Goal: Task Accomplishment & Management: Manage account settings

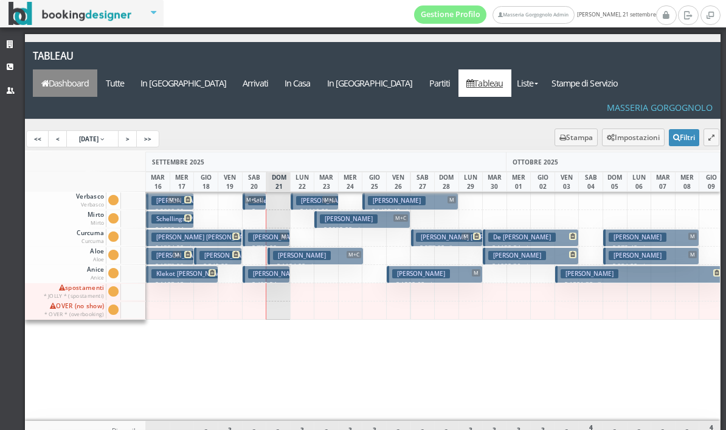
click at [97, 69] on link "Dashboard" at bounding box center [65, 82] width 64 height 27
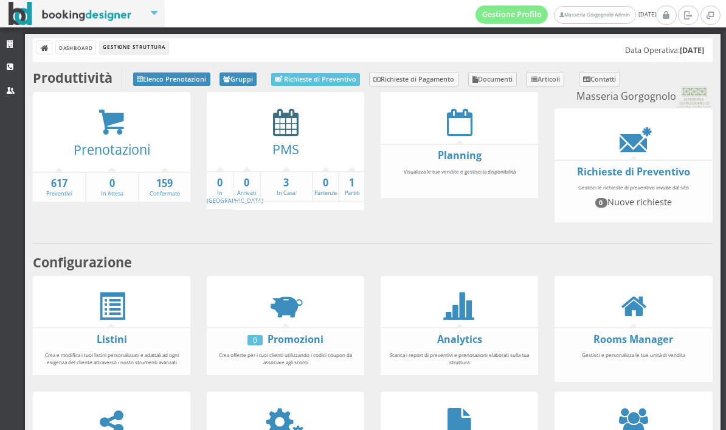
click at [284, 131] on icon at bounding box center [286, 121] width 26 height 27
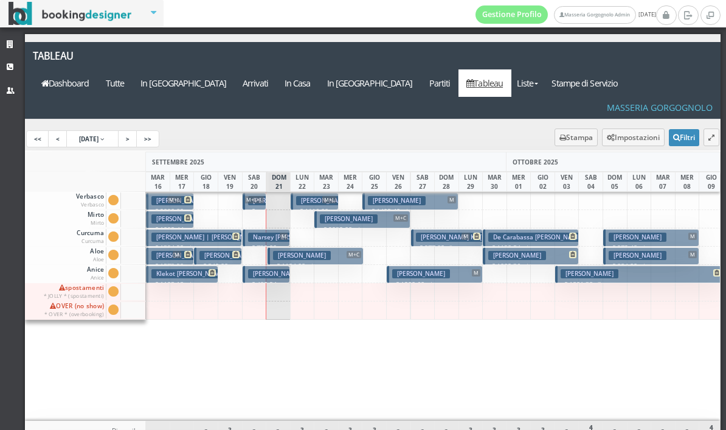
click at [649, 232] on h3 "Jonassen Nikolaj" at bounding box center [638, 236] width 58 height 9
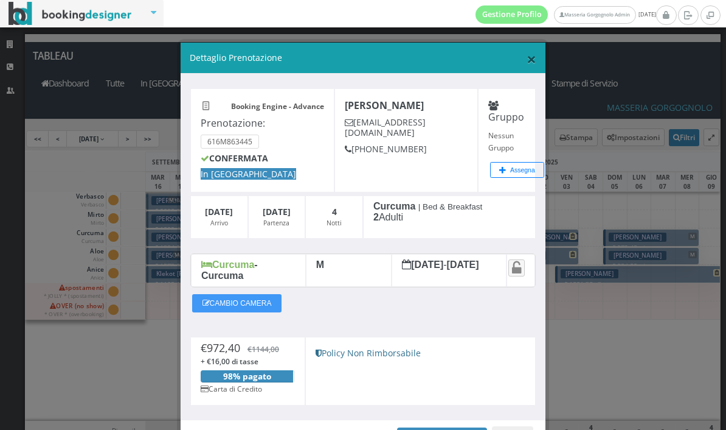
click at [532, 58] on span "×" at bounding box center [532, 58] width 10 height 23
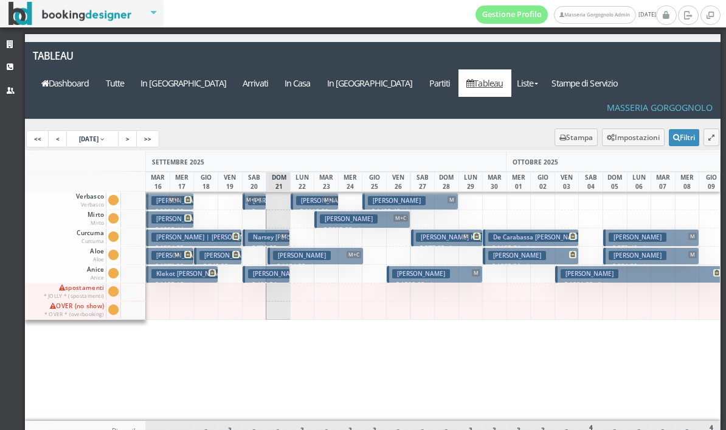
click at [639, 232] on h3 "Jonassen Nikolaj" at bounding box center [638, 236] width 58 height 9
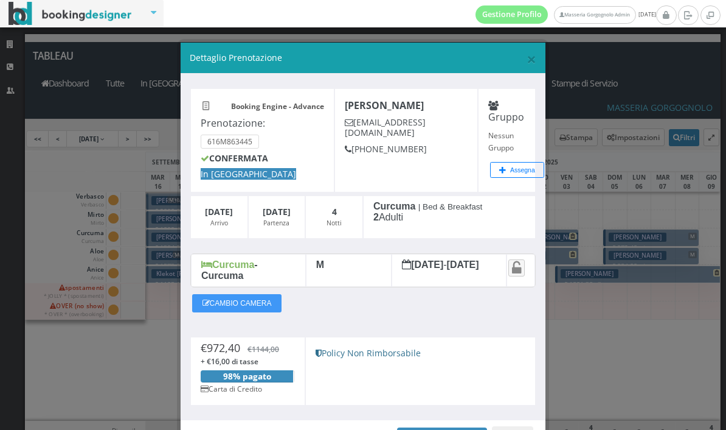
click at [535, 63] on span "×" at bounding box center [532, 58] width 10 height 23
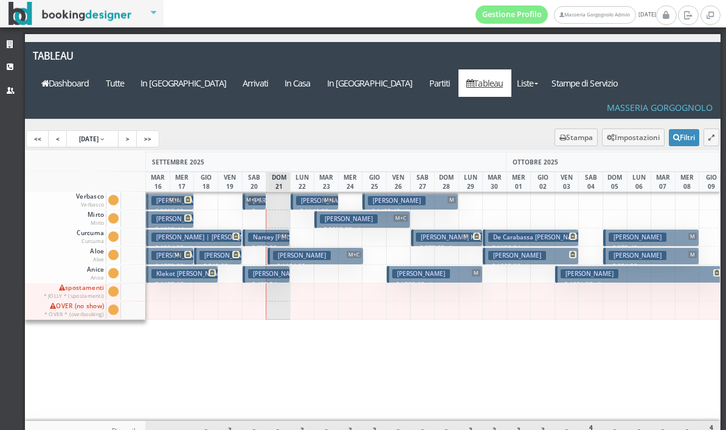
click at [639, 232] on h3 "[PERSON_NAME]" at bounding box center [638, 236] width 58 height 9
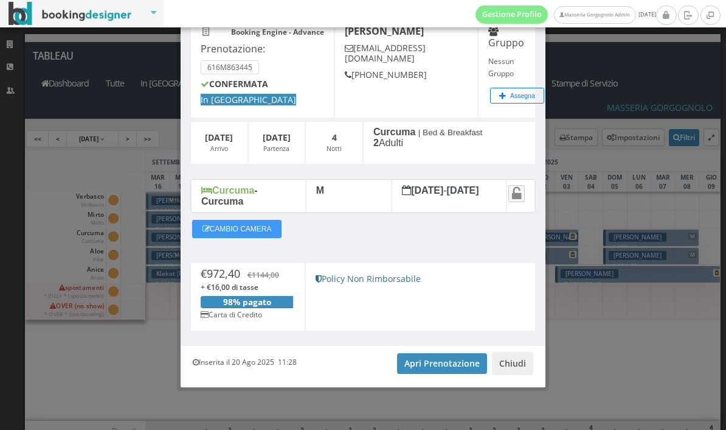
scroll to position [85, 0]
click at [414, 371] on link "Apri Prenotazione" at bounding box center [442, 363] width 90 height 21
click at [524, 360] on button "Chiudi" at bounding box center [512, 363] width 41 height 23
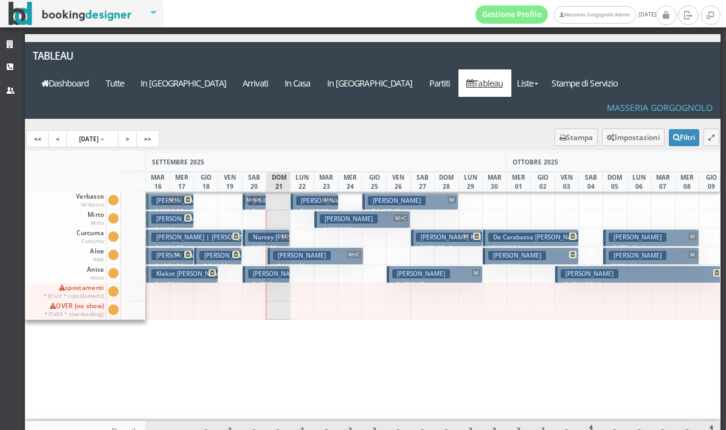
click at [542, 261] on p "€ 1082.36 4 notti" at bounding box center [532, 266] width 87 height 10
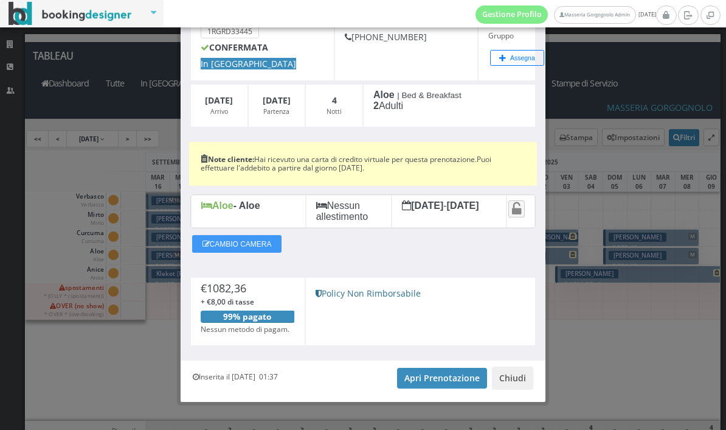
scroll to position [113, 0]
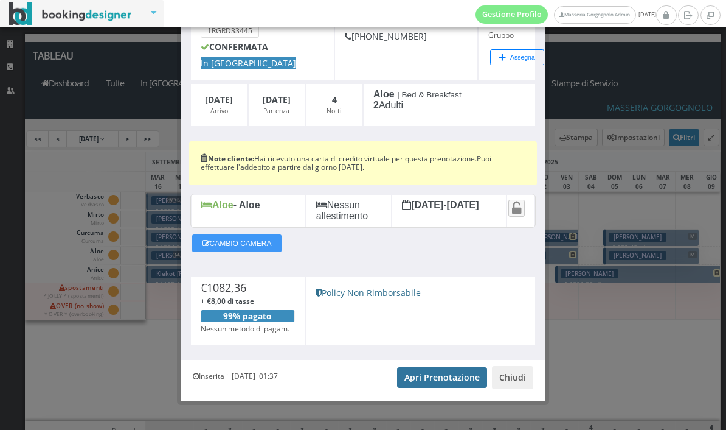
click at [445, 385] on link "Apri Prenotazione" at bounding box center [442, 377] width 90 height 21
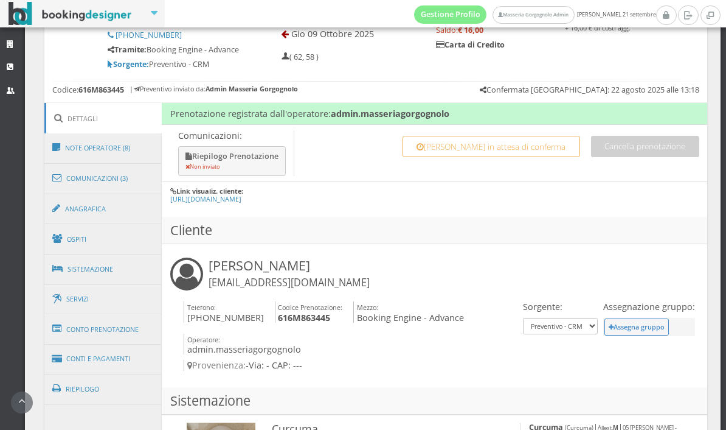
scroll to position [549, 0]
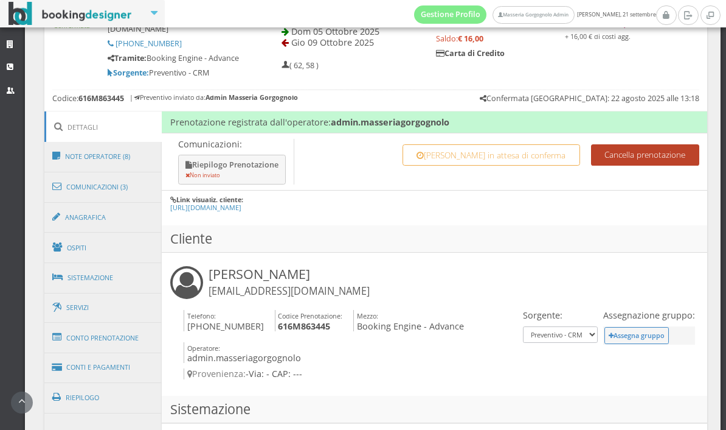
click at [630, 158] on button "Cancella prenotazione" at bounding box center [645, 154] width 108 height 21
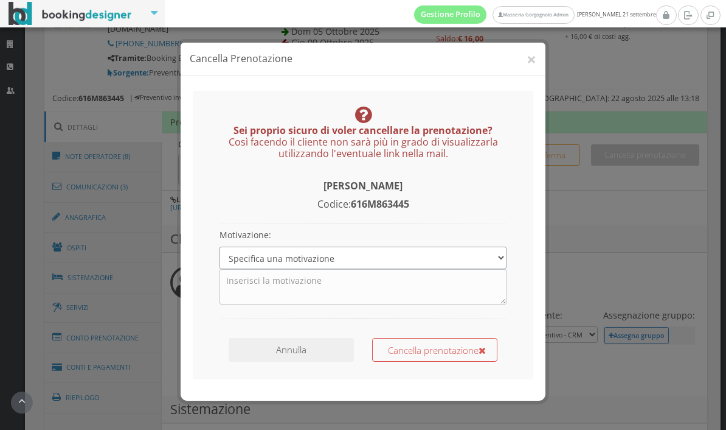
select select "3"
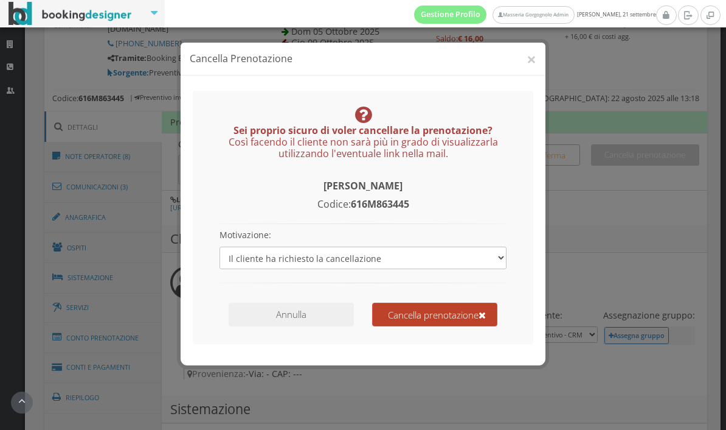
click at [417, 307] on button "Cancella prenotazione" at bounding box center [434, 314] width 125 height 24
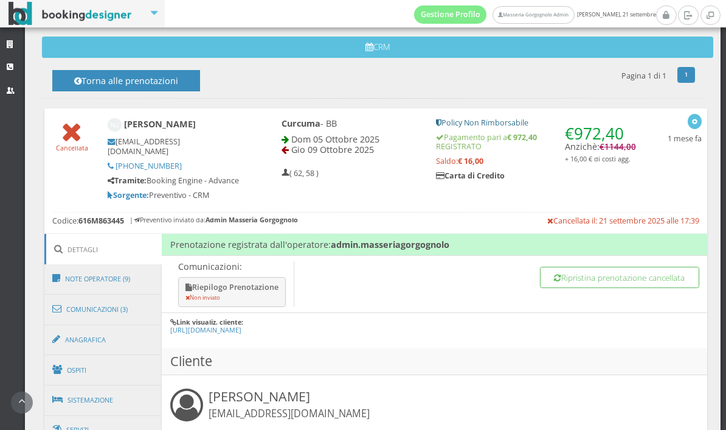
scroll to position [460, 0]
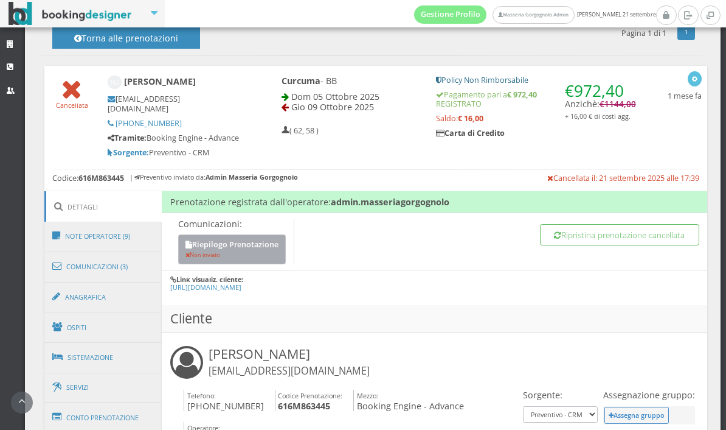
click at [273, 252] on button "Riepilogo Prenotazione Non inviato" at bounding box center [232, 249] width 108 height 30
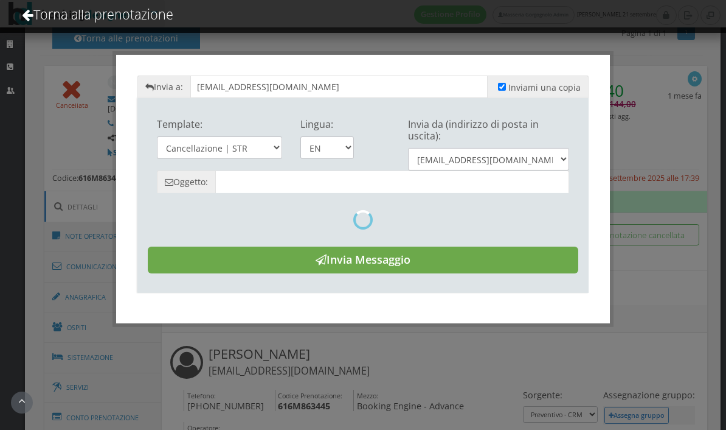
type input "Reservation Summary - [PERSON_NAME] - Cod. 616M863445"
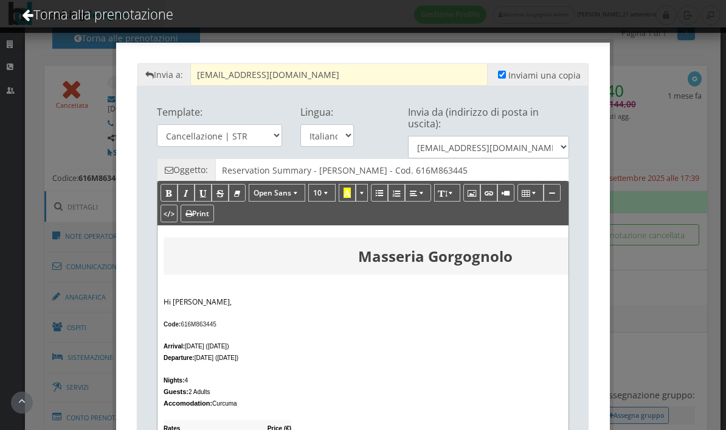
scroll to position [0, 0]
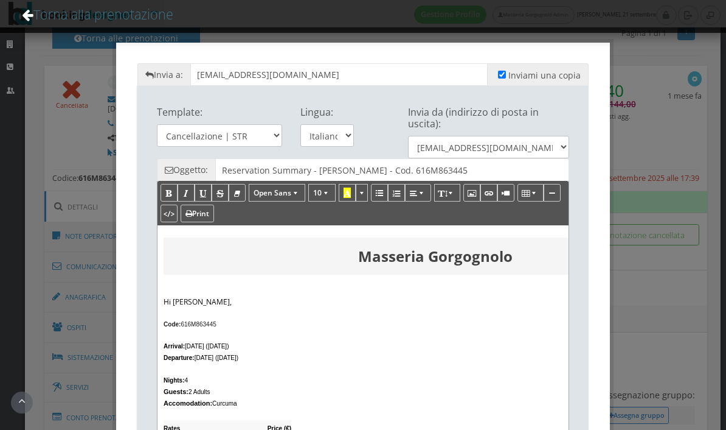
click at [12, 13] on link "Torna alla prenotazione" at bounding box center [97, 14] width 184 height 50
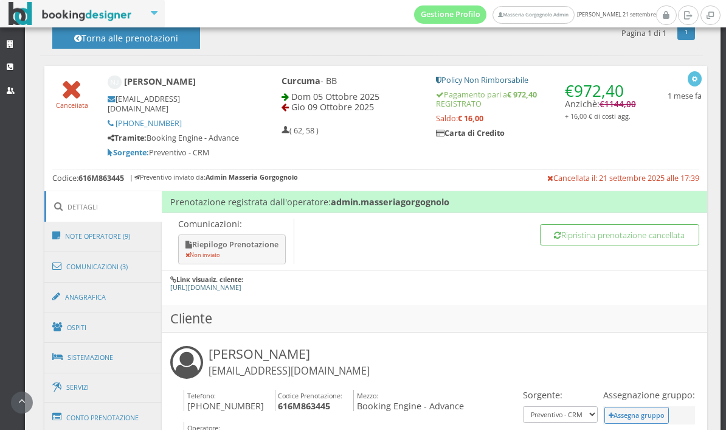
scroll to position [606, 0]
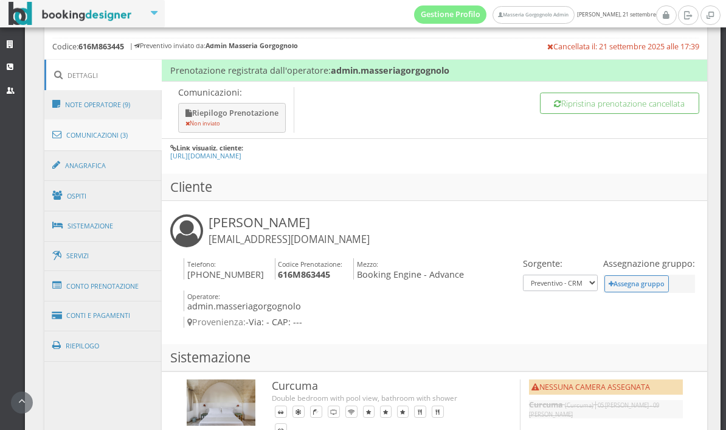
click at [120, 137] on link "Comunicazioni (3)" at bounding box center [103, 135] width 118 height 32
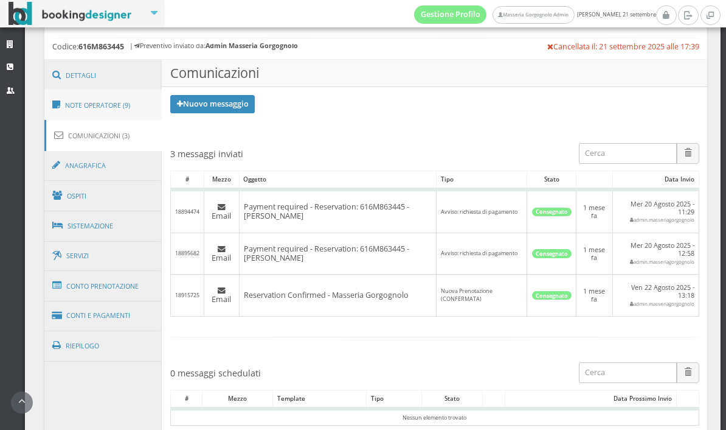
click at [116, 106] on link "Note Operatore (9)" at bounding box center [103, 105] width 118 height 32
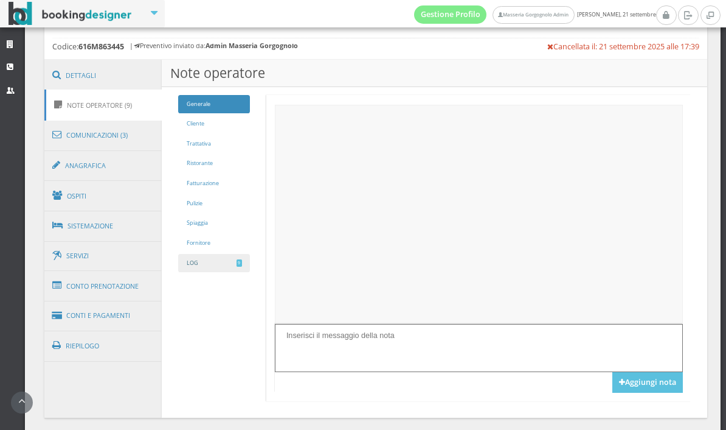
click at [214, 262] on link "LOG 9" at bounding box center [214, 263] width 72 height 19
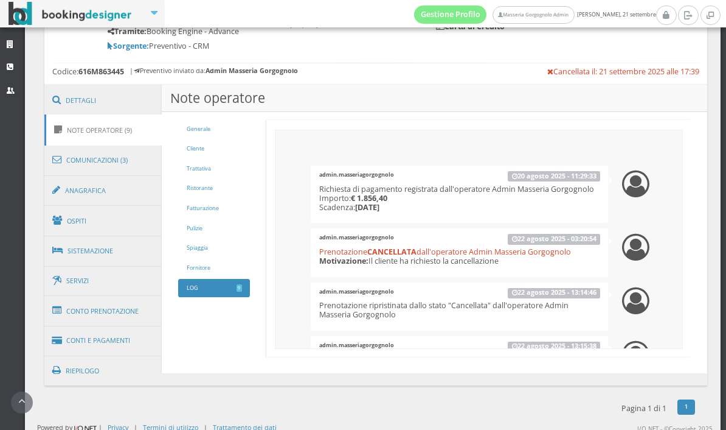
scroll to position [0, 0]
click at [213, 132] on link "Generale" at bounding box center [214, 129] width 72 height 19
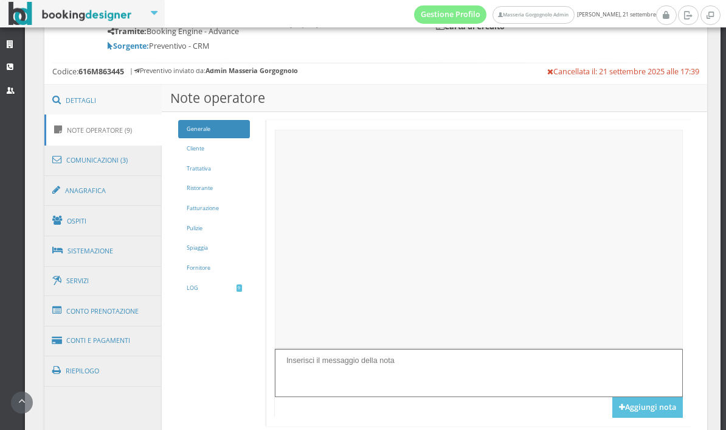
click at [126, 103] on link "Dettagli" at bounding box center [103, 101] width 118 height 32
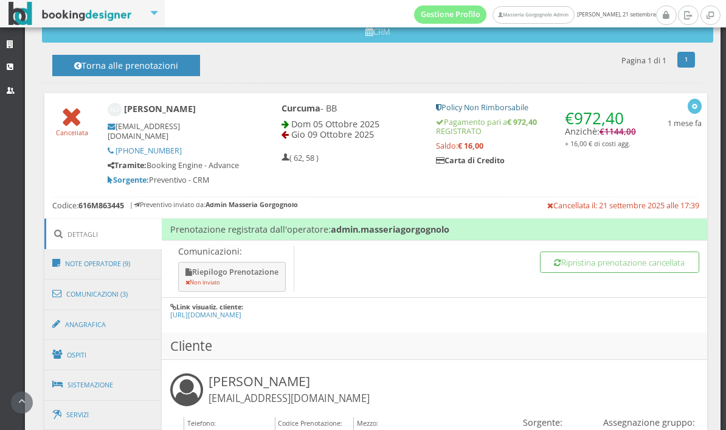
scroll to position [339, 0]
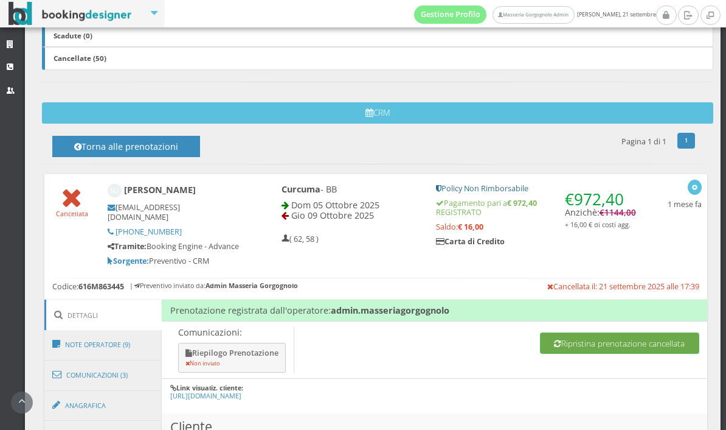
click at [589, 339] on button "Ripristina prenotazione cancellata" at bounding box center [619, 342] width 159 height 21
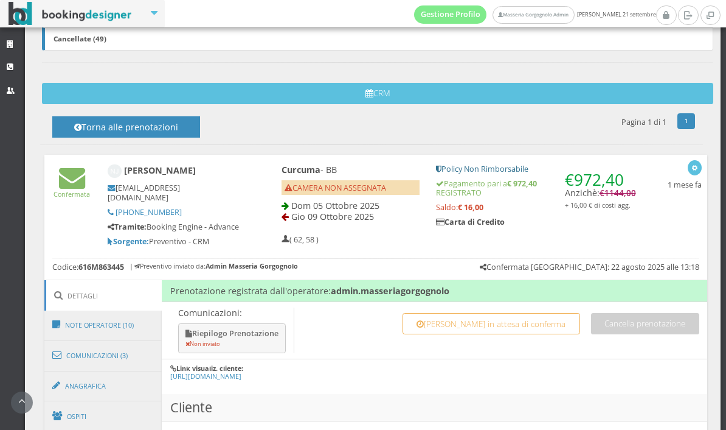
scroll to position [434, 0]
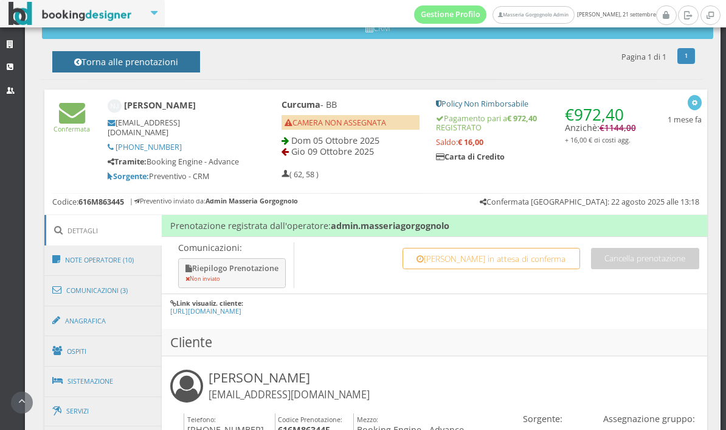
click at [155, 69] on h4 "Torna alle prenotazioni" at bounding box center [126, 66] width 120 height 19
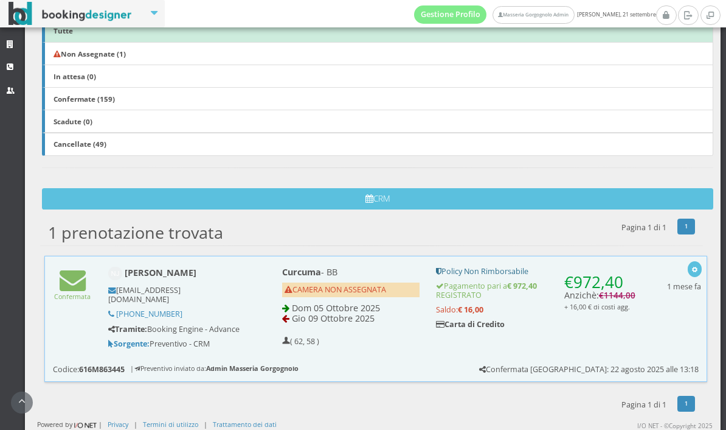
scroll to position [244, 0]
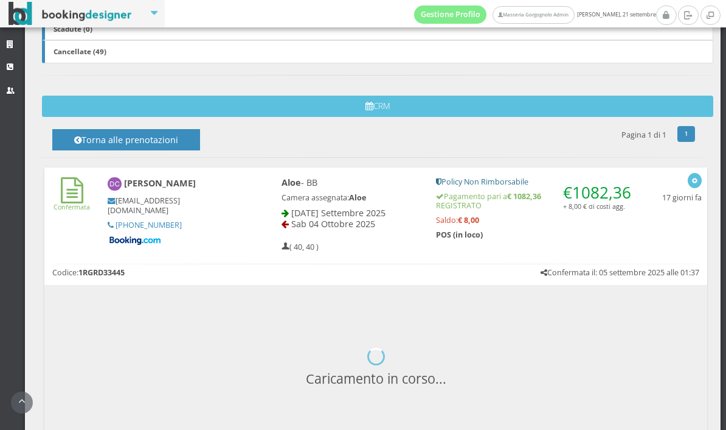
scroll to position [414, 0]
